Goal: Task Accomplishment & Management: Complete application form

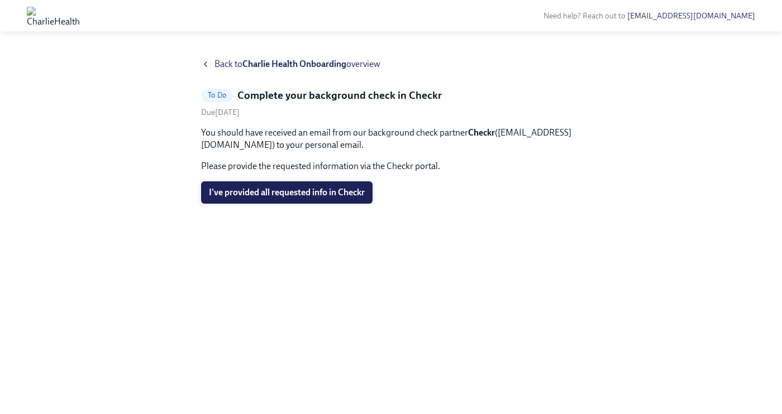
click at [292, 195] on span "I've provided all requested info in Checkr" at bounding box center [287, 192] width 156 height 11
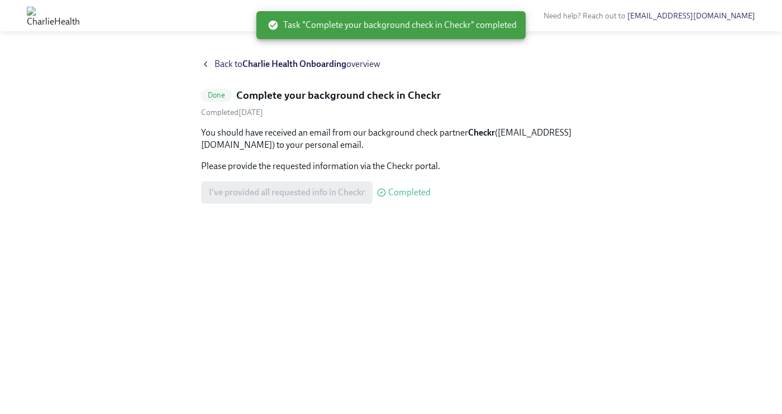
click at [291, 63] on strong "Charlie Health Onboarding" at bounding box center [294, 64] width 104 height 11
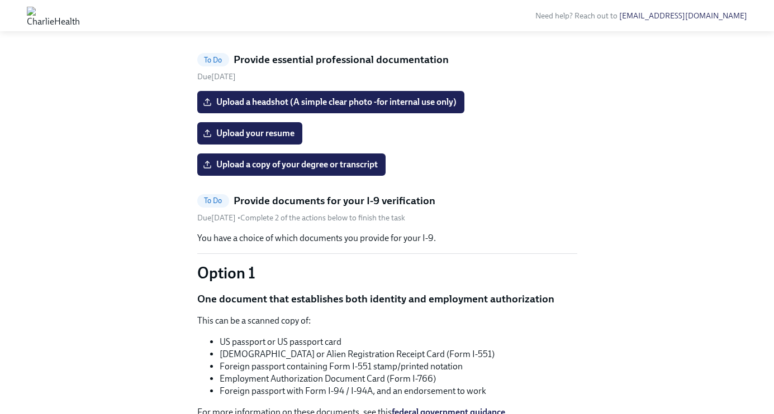
scroll to position [776, 0]
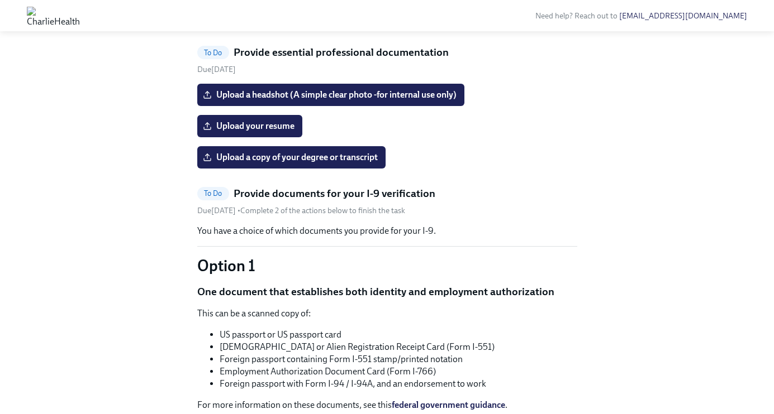
click at [234, 22] on span "Fill out the Device Request form" at bounding box center [272, 16] width 134 height 11
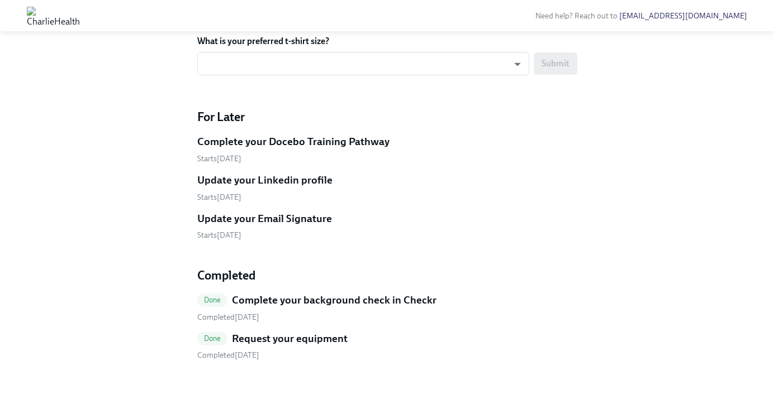
scroll to position [1617, 0]
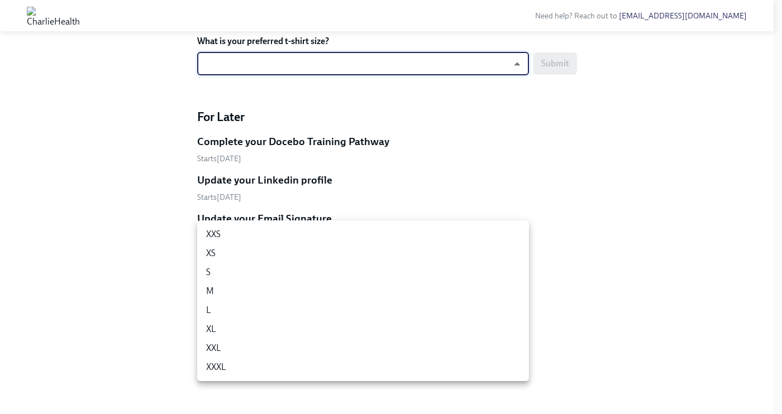
click at [250, 323] on li "XL" at bounding box center [363, 329] width 332 height 19
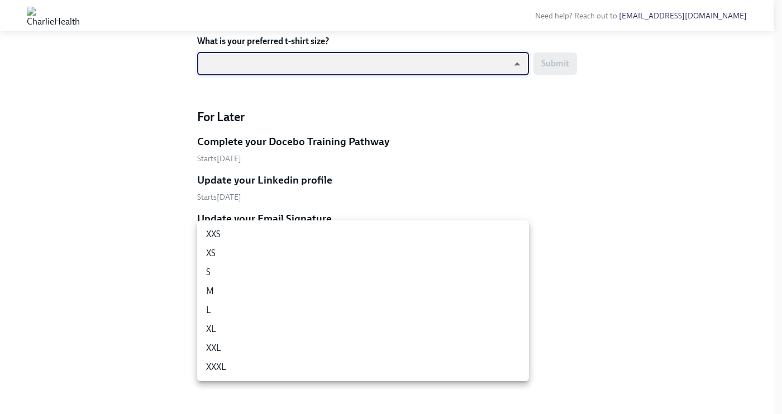
type input "ghyeC6wAT"
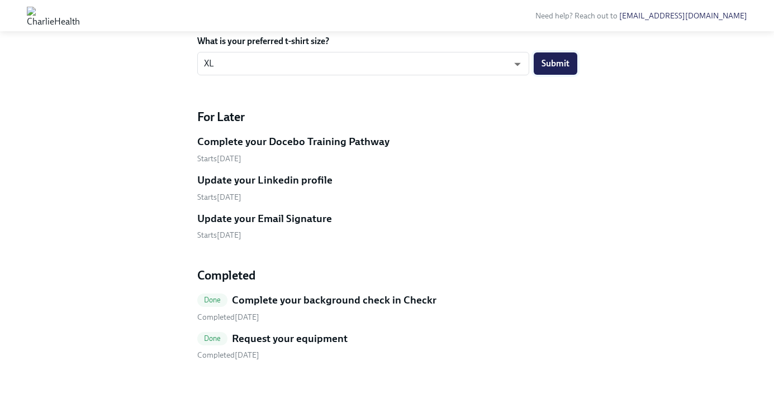
click at [559, 69] on span "Submit" at bounding box center [555, 63] width 28 height 11
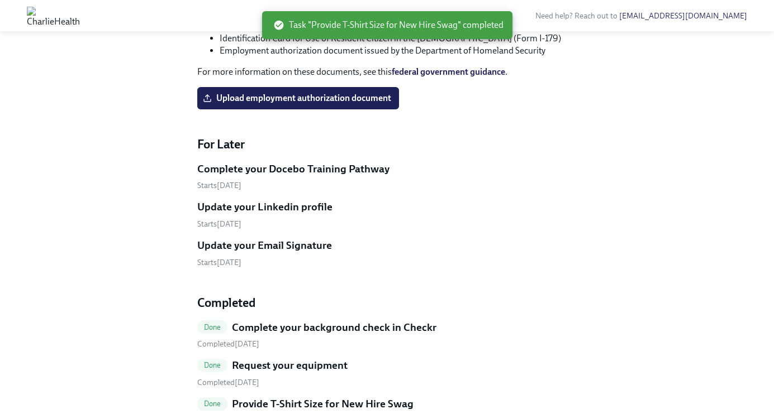
scroll to position [1448, 0]
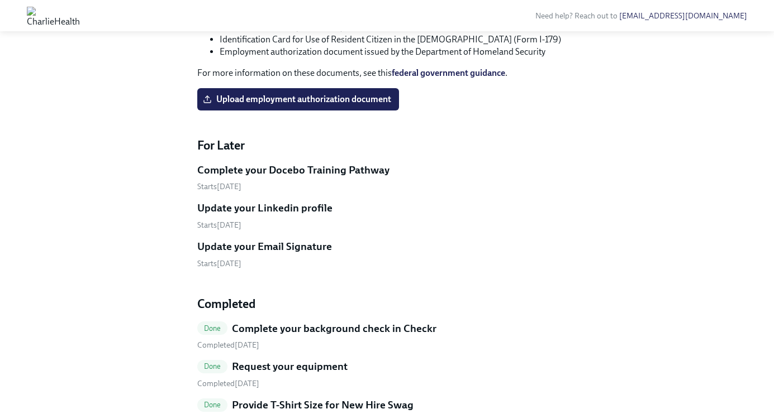
click at [274, 34] on li "U.S. Citizen ID Card (Form I-197)" at bounding box center [398, 27] width 357 height 12
click at [299, 105] on span "Upload employment authorization document" at bounding box center [298, 99] width 186 height 11
click at [0, 0] on input "Upload employment authorization document" at bounding box center [0, 0] width 0 height 0
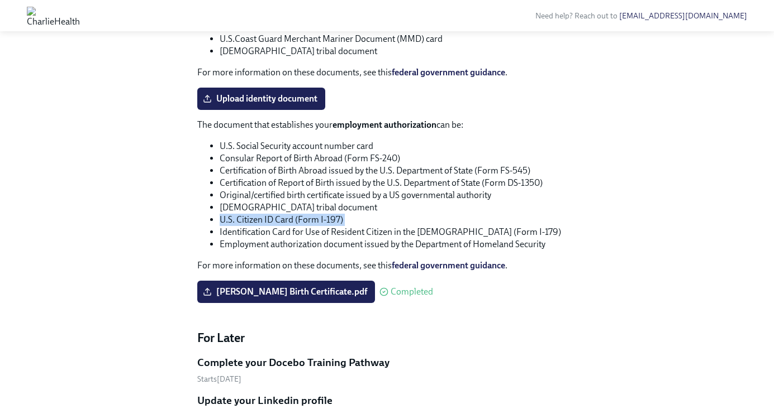
scroll to position [1253, 0]
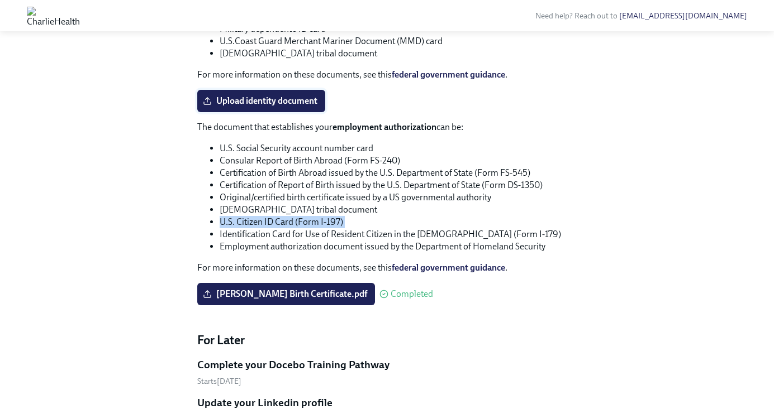
click at [284, 107] on span "Upload identity document" at bounding box center [261, 101] width 112 height 11
click at [0, 0] on input "Upload identity document" at bounding box center [0, 0] width 0 height 0
click at [307, 107] on span "Upload identity document" at bounding box center [261, 101] width 112 height 11
click at [0, 0] on input "Upload identity document" at bounding box center [0, 0] width 0 height 0
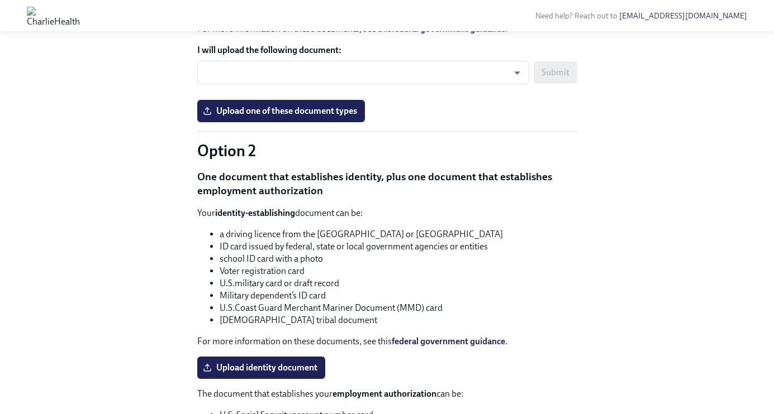
scroll to position [990, 0]
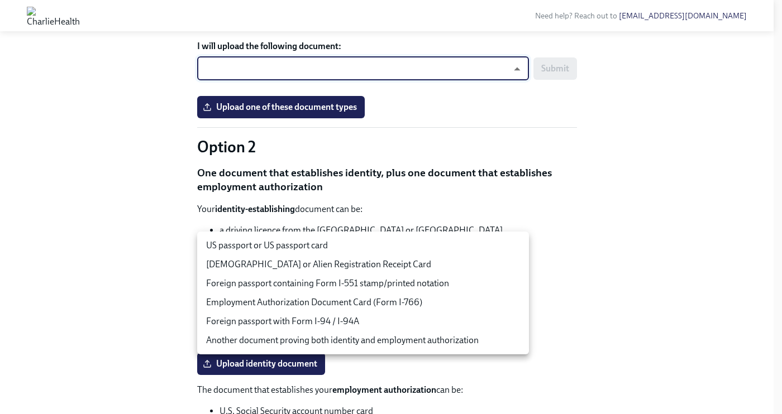
click at [373, 249] on li "US passport or US passport card" at bounding box center [363, 245] width 332 height 19
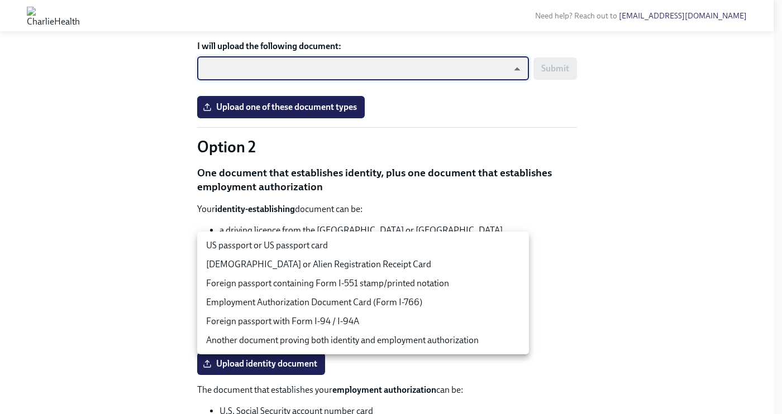
type input "tm035QtdH"
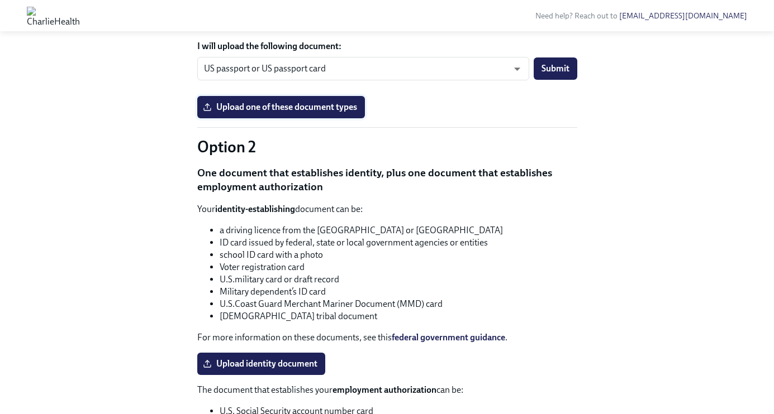
click at [264, 113] on span "Upload one of these document types" at bounding box center [281, 107] width 152 height 11
click at [0, 0] on input "Upload one of these document types" at bounding box center [0, 0] width 0 height 0
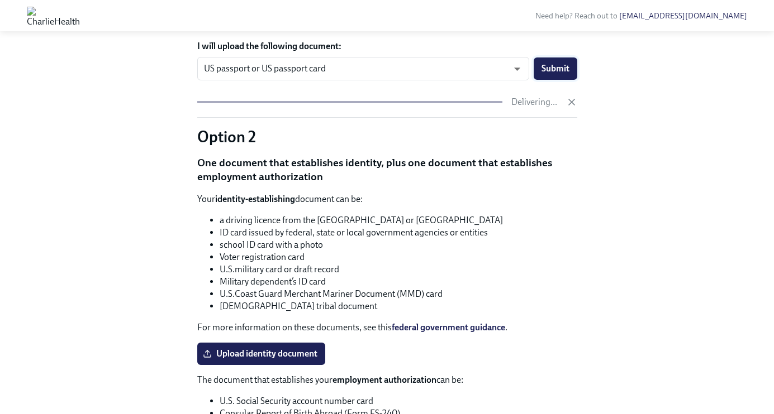
click at [563, 80] on button "Submit" at bounding box center [555, 69] width 44 height 22
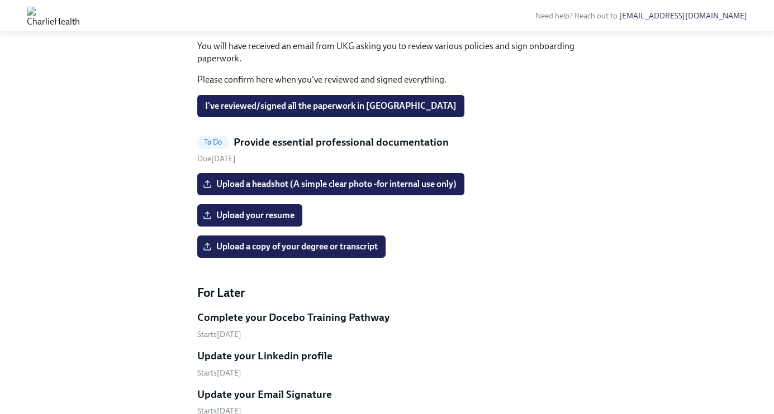
scroll to position [584, 0]
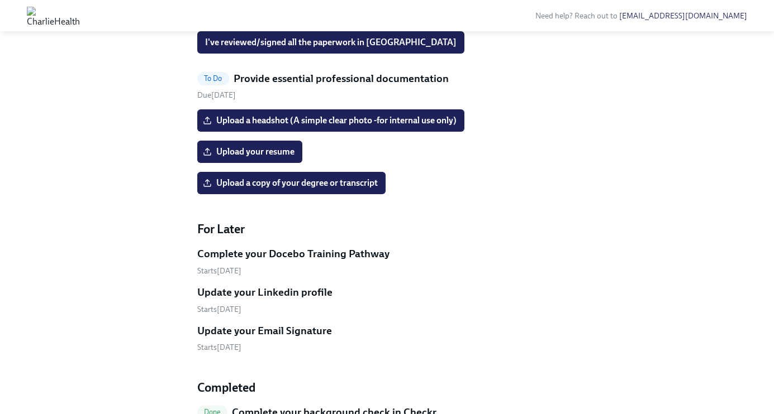
click at [279, 22] on p "Please confirm here when you've reviewed and signed everything." at bounding box center [387, 16] width 380 height 12
click at [280, 48] on span "I've reviewed/signed all the paperwork in [GEOGRAPHIC_DATA]" at bounding box center [330, 42] width 251 height 11
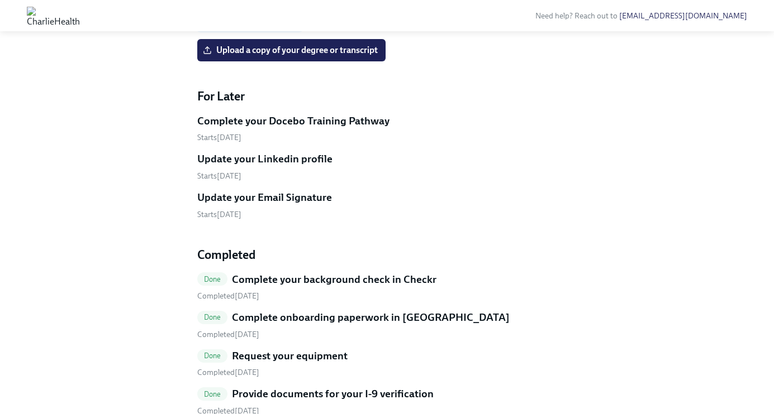
click at [272, 25] on span "Upload your resume" at bounding box center [249, 18] width 89 height 11
click at [0, 0] on input "Upload your resume" at bounding box center [0, 0] width 0 height 0
click at [319, 61] on label "Upload a copy of your degree or transcript" at bounding box center [291, 50] width 188 height 22
click at [0, 0] on input "Upload a copy of your degree or transcript" at bounding box center [0, 0] width 0 height 0
click at [331, 56] on span "Upload a copy of your degree or transcript" at bounding box center [291, 50] width 173 height 11
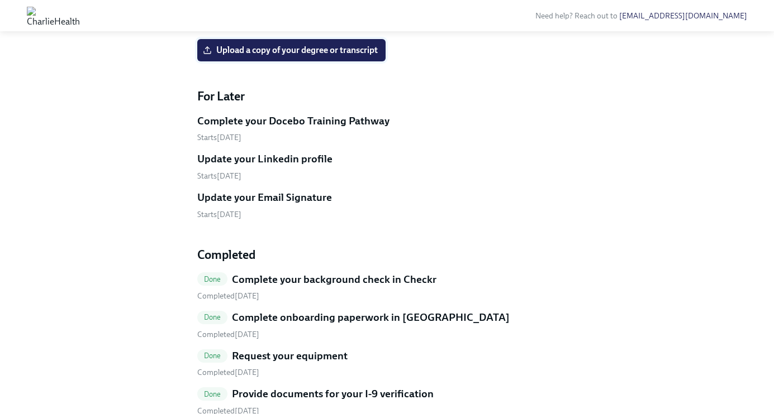
click at [0, 0] on input "Upload a copy of your degree or transcript" at bounding box center [0, 0] width 0 height 0
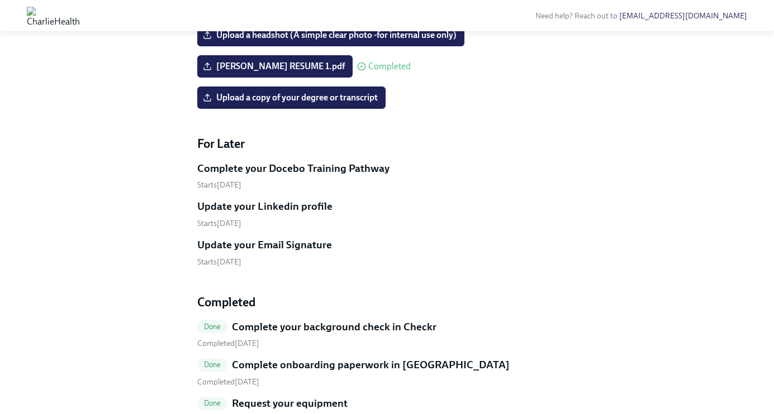
scroll to position [536, 0]
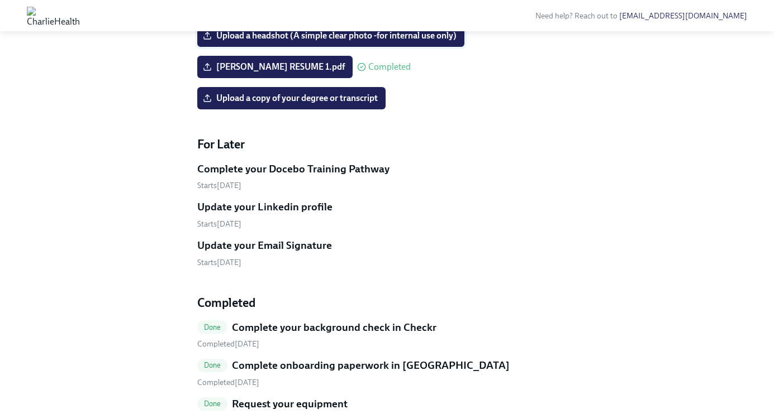
click at [336, 41] on span "Upload a headshot (A simple clear photo -for internal use only)" at bounding box center [330, 35] width 251 height 11
click at [0, 0] on input "Upload a headshot (A simple clear photo -for internal use only)" at bounding box center [0, 0] width 0 height 0
click at [274, 41] on span "Upload a headshot (A simple clear photo -for internal use only)" at bounding box center [330, 35] width 251 height 11
click at [0, 0] on input "Upload a headshot (A simple clear photo -for internal use only)" at bounding box center [0, 0] width 0 height 0
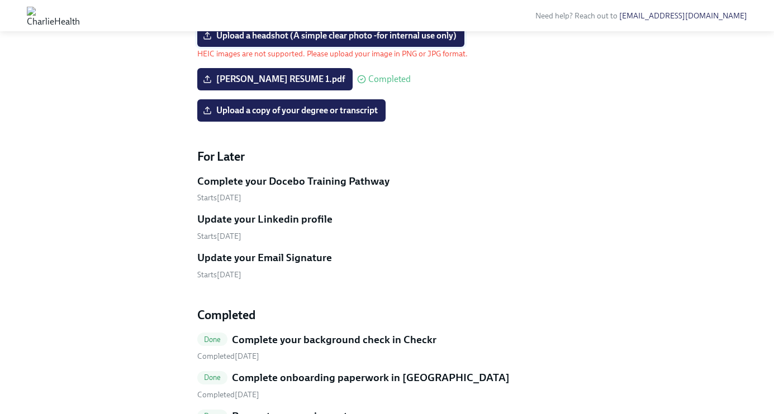
click at [376, 41] on span "Upload a headshot (A simple clear photo -for internal use only)" at bounding box center [330, 35] width 251 height 11
click at [0, 0] on input "Upload a headshot (A simple clear photo -for internal use only)" at bounding box center [0, 0] width 0 height 0
click at [331, 41] on span "Upload a headshot (A simple clear photo -for internal use only)" at bounding box center [330, 35] width 251 height 11
click at [0, 0] on input "Upload a headshot (A simple clear photo -for internal use only)" at bounding box center [0, 0] width 0 height 0
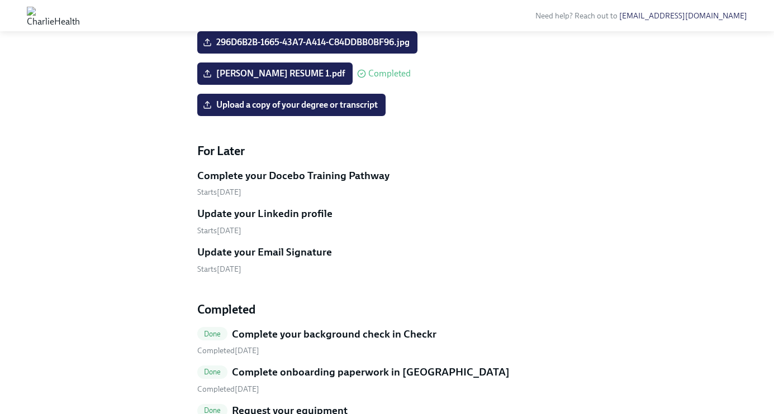
scroll to position [519, 0]
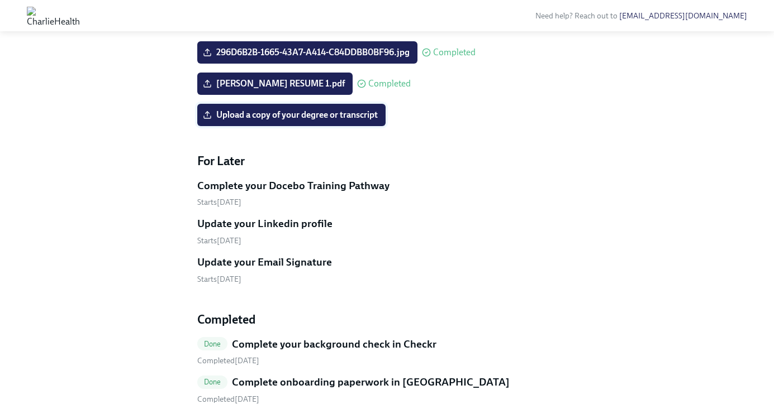
click at [254, 121] on span "Upload a copy of your degree or transcript" at bounding box center [291, 114] width 173 height 11
click at [0, 0] on input "Upload a copy of your degree or transcript" at bounding box center [0, 0] width 0 height 0
drag, startPoint x: 394, startPoint y: 316, endPoint x: 302, endPoint y: 374, distance: 109.2
click at [302, 375] on div "To Do Provide essential professional documentation Due [DATE] 296D6B2B-1665-43A…" at bounding box center [387, 261] width 380 height 517
click at [602, 270] on div "Hi [PERSON_NAME]! This is your personal task list for [PERSON_NAME] Health Onbo…" at bounding box center [387, 43] width 738 height 1008
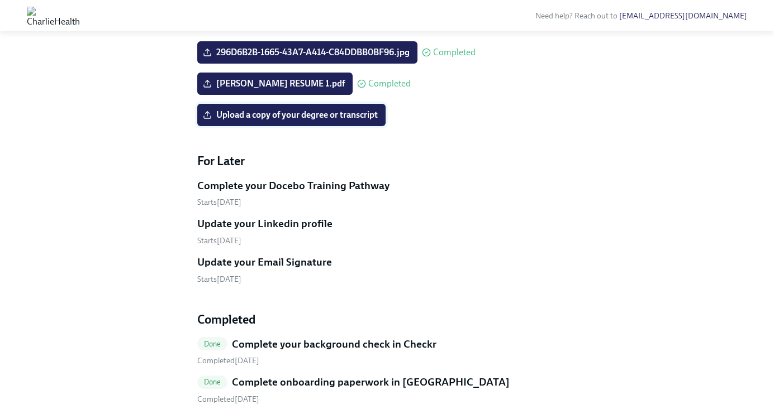
click at [335, 121] on span "Upload a copy of your degree or transcript" at bounding box center [291, 114] width 173 height 11
click at [0, 0] on input "Upload a copy of your degree or transcript" at bounding box center [0, 0] width 0 height 0
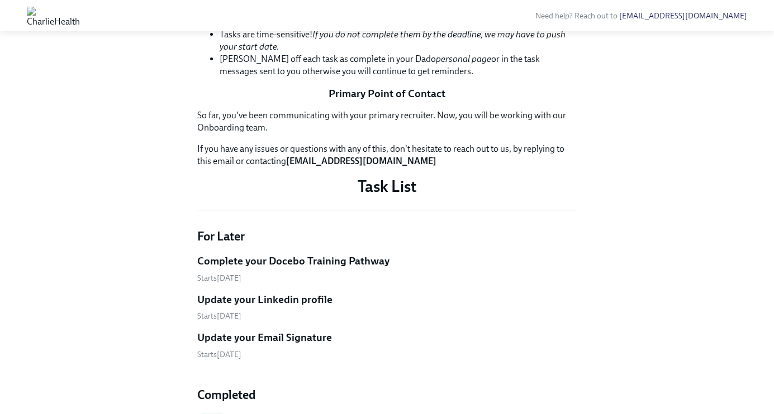
scroll to position [292, 0]
